Goal: Task Accomplishment & Management: Use online tool/utility

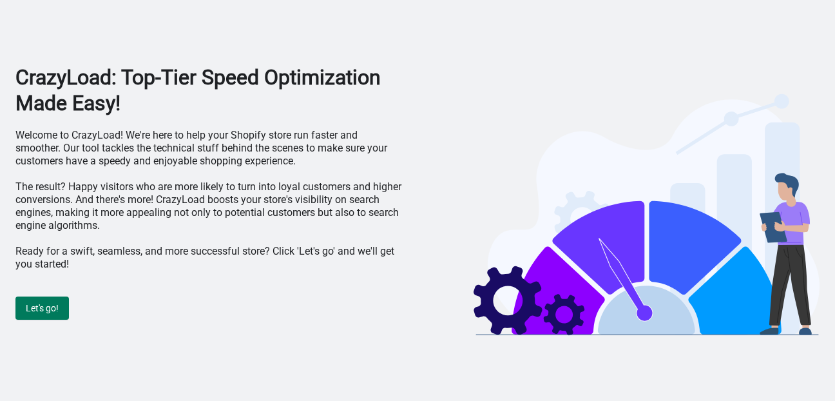
click at [41, 303] on span "Let's go!" at bounding box center [42, 308] width 33 height 10
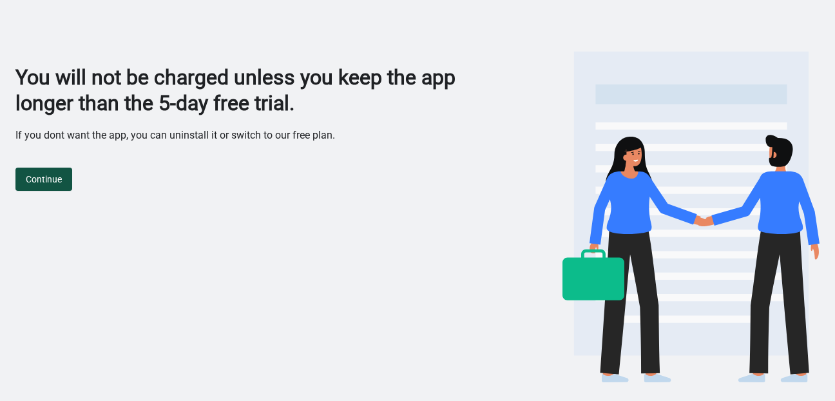
click at [48, 174] on span "Continue" at bounding box center [44, 179] width 36 height 10
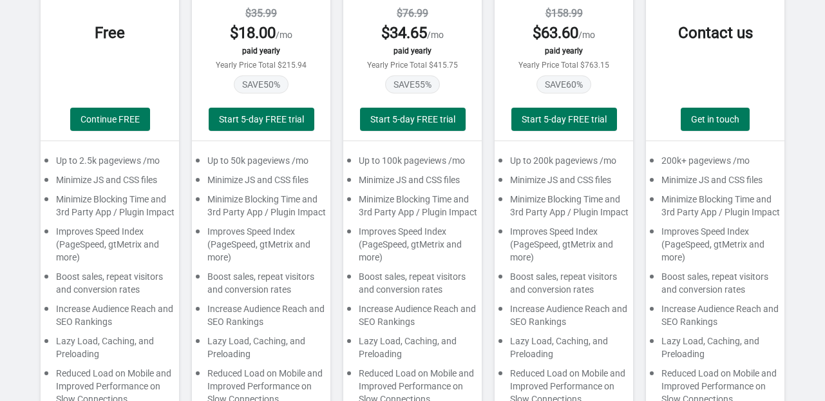
scroll to position [193, 0]
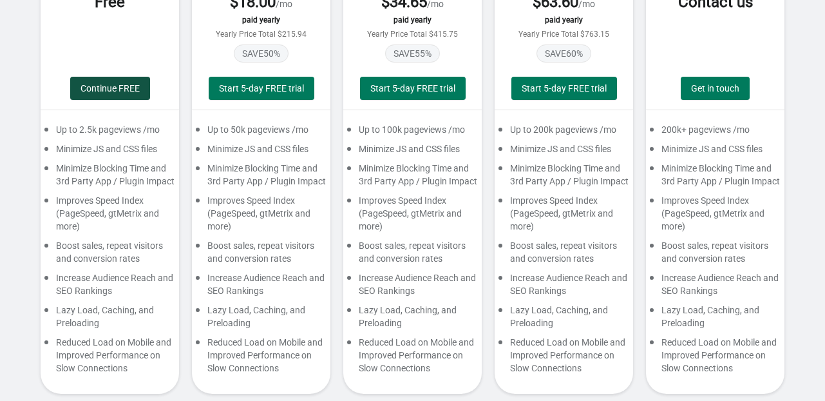
click at [100, 95] on button "Continue FREE" at bounding box center [110, 88] width 80 height 23
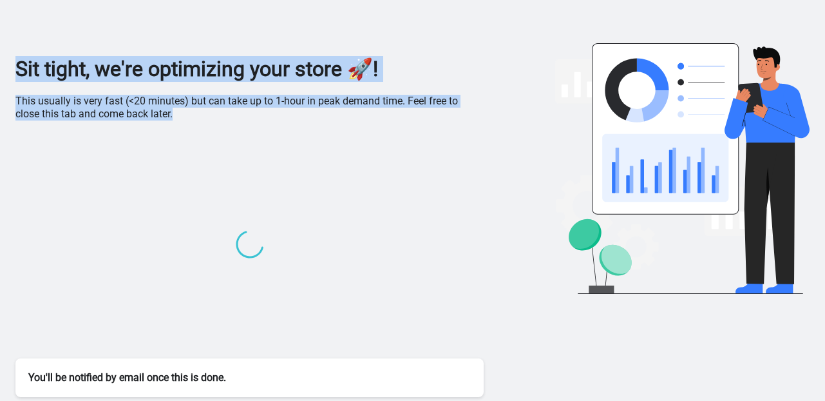
drag, startPoint x: 6, startPoint y: 66, endPoint x: 219, endPoint y: 116, distance: 218.4
click at [218, 116] on div "Sit tight, we're optimizing your store 🚀! This usually is very fast (<20 minute…" at bounding box center [412, 197] width 825 height 410
click at [220, 116] on p "This usually is very fast (<20 minutes) but can take up to 1-hour in peak deman…" at bounding box center [249, 108] width 468 height 26
drag, startPoint x: 28, startPoint y: 61, endPoint x: 218, endPoint y: 169, distance: 218.1
click at [216, 169] on div "Sit tight, we're optimizing your store 🚀! This usually is very fast (<20 minute…" at bounding box center [249, 226] width 468 height 341
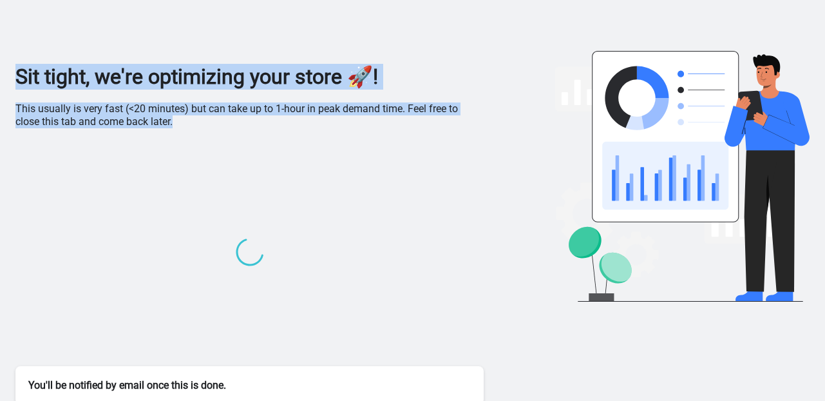
scroll to position [0, 0]
drag, startPoint x: 372, startPoint y: 12, endPoint x: 243, endPoint y: 12, distance: 128.8
click at [243, 10] on div "Sit tight, we're optimizing your store 🚀! This usually is very fast (<20 minute…" at bounding box center [412, 205] width 794 height 410
click at [285, 44] on div "Sit tight, we're optimizing your store 🚀! This usually is very fast (<20 minute…" at bounding box center [412, 205] width 794 height 410
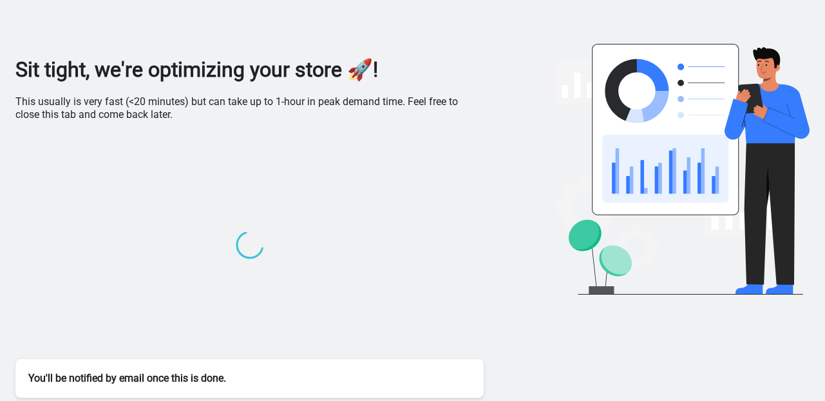
scroll to position [8, 0]
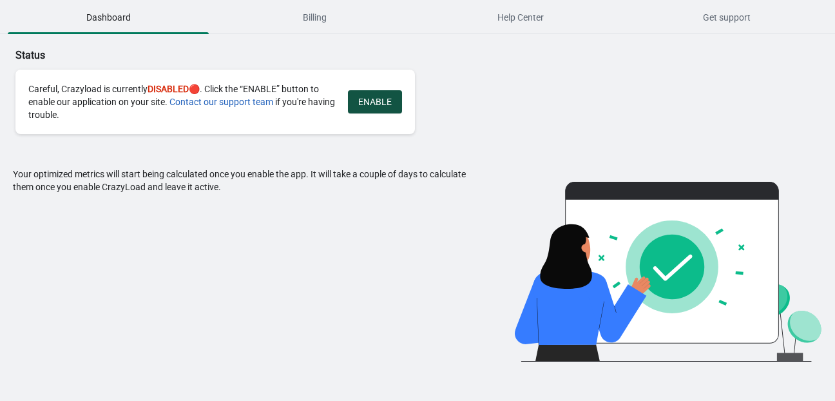
click at [384, 102] on span "ENABLE" at bounding box center [374, 102] width 33 height 10
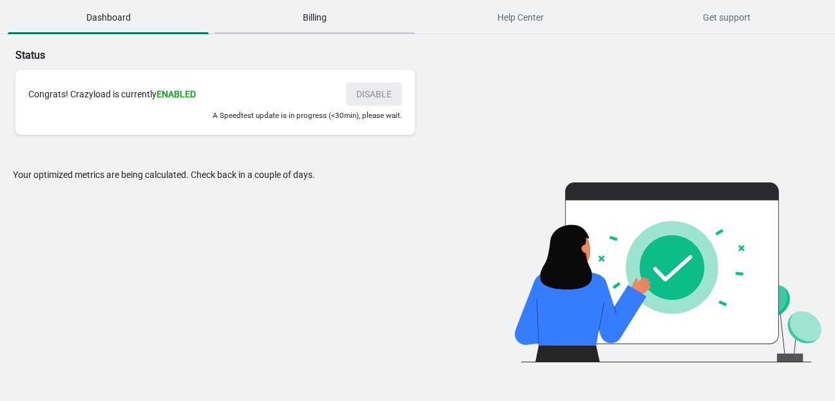
click at [325, 25] on span "Billing" at bounding box center [314, 17] width 201 height 23
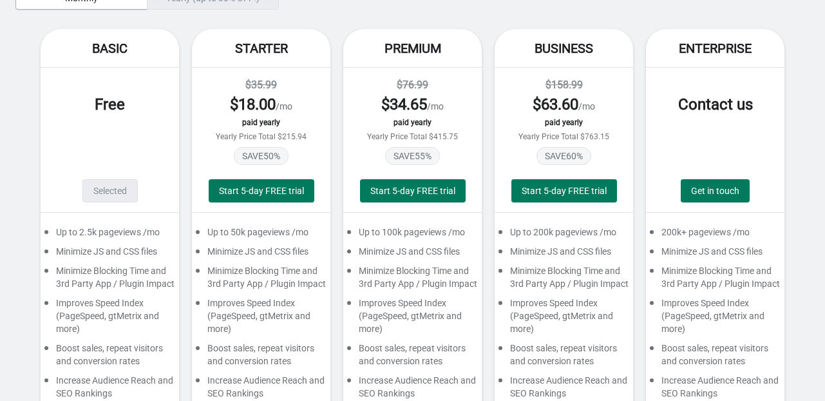
scroll to position [64, 0]
